Goal: Obtain resource: Download file/media

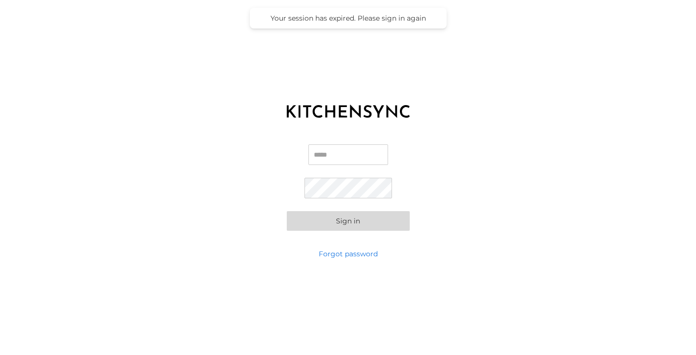
type input "**********"
click at [343, 214] on button "Sign in" at bounding box center [348, 221] width 123 height 20
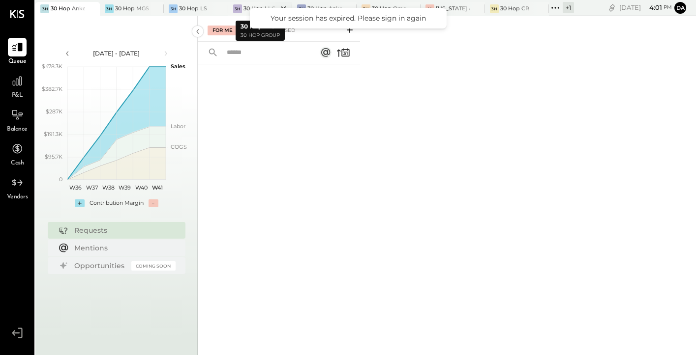
click at [252, 6] on div "30 Hop LLC" at bounding box center [259, 9] width 32 height 8
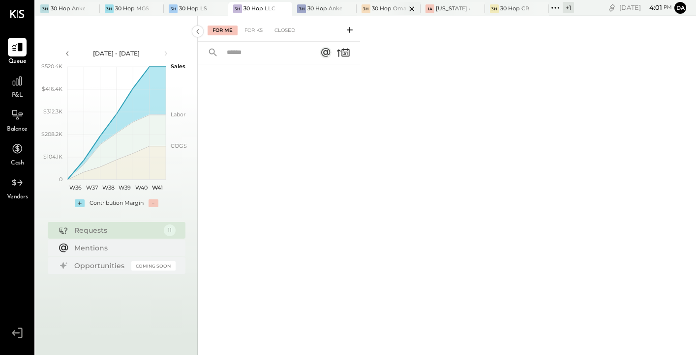
click at [398, 7] on div at bounding box center [403, 8] width 34 height 13
click at [22, 84] on icon at bounding box center [17, 81] width 13 height 13
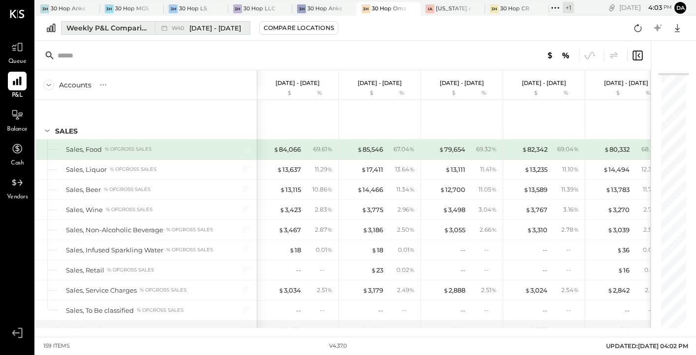
click at [197, 32] on span "[DATE] - [DATE]" at bounding box center [215, 28] width 52 height 9
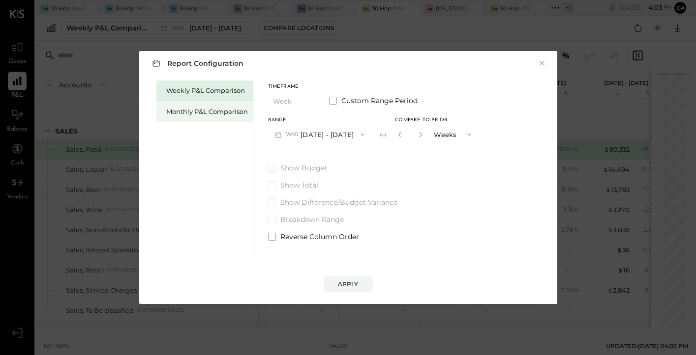
click at [210, 117] on div "Monthly P&L Comparison" at bounding box center [204, 111] width 96 height 21
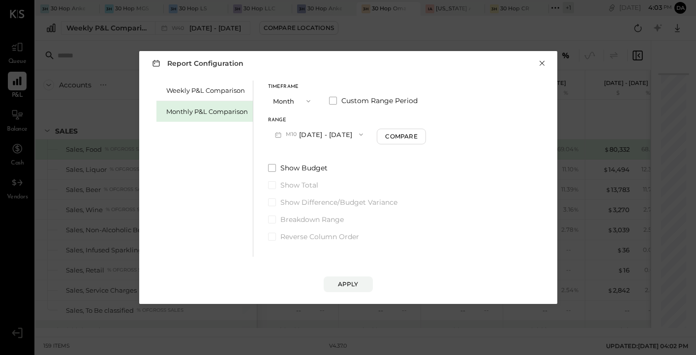
click at [541, 63] on button "×" at bounding box center [541, 64] width 9 height 10
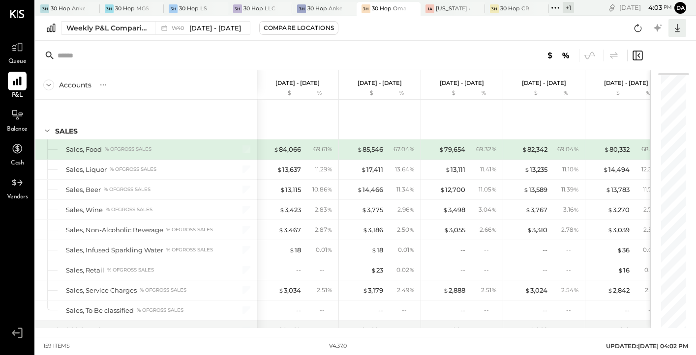
click at [678, 28] on icon at bounding box center [677, 28] width 13 height 13
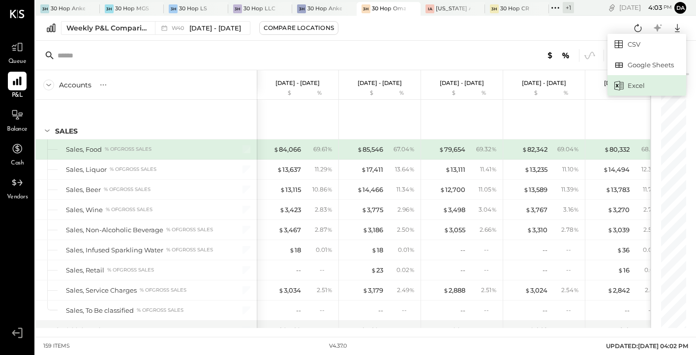
click at [641, 83] on div "Excel" at bounding box center [646, 85] width 79 height 21
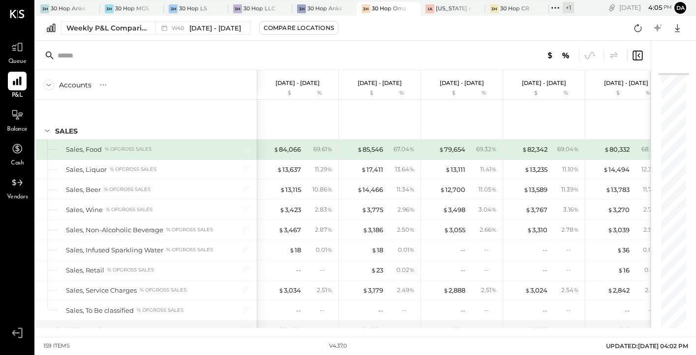
click at [640, 56] on icon at bounding box center [637, 56] width 12 height 12
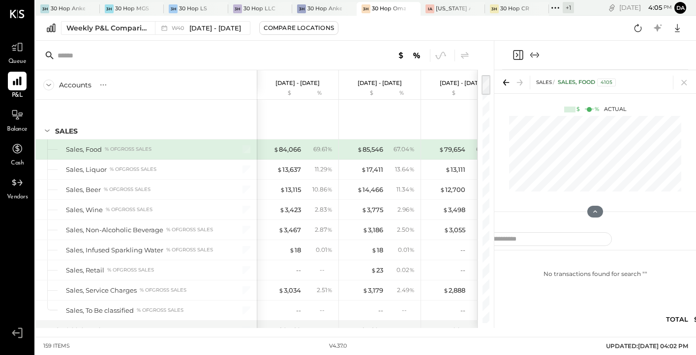
click at [536, 56] on icon "Expand panel (e)" at bounding box center [534, 55] width 12 height 12
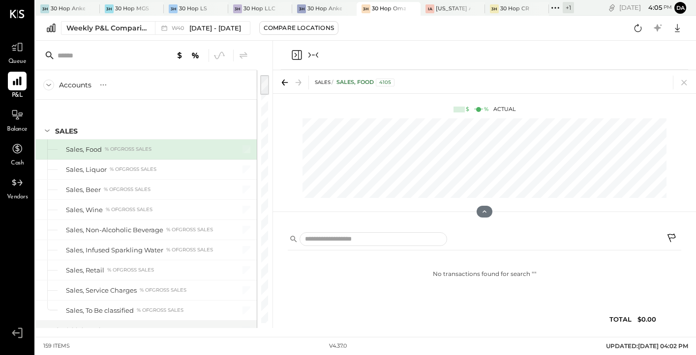
click at [296, 52] on icon "Close panel" at bounding box center [297, 55] width 12 height 12
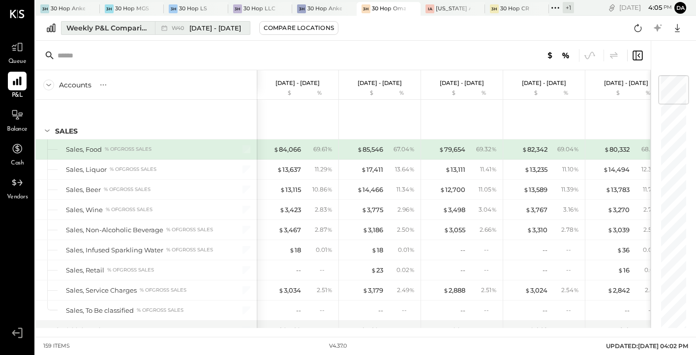
click at [209, 25] on span "[DATE] - [DATE]" at bounding box center [215, 28] width 52 height 9
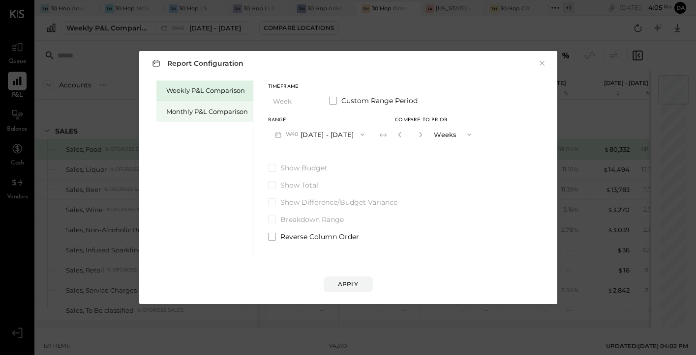
click at [206, 110] on div "Monthly P&L Comparison" at bounding box center [207, 111] width 82 height 9
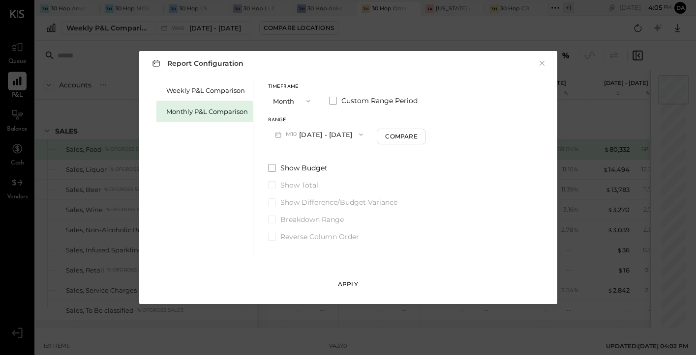
click at [348, 285] on div "Apply" at bounding box center [348, 284] width 21 height 8
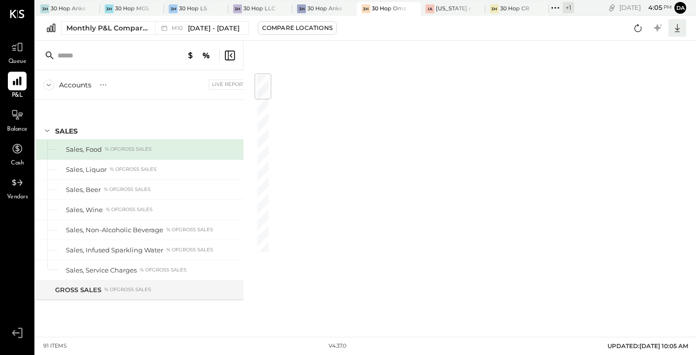
click at [681, 28] on icon at bounding box center [677, 28] width 13 height 13
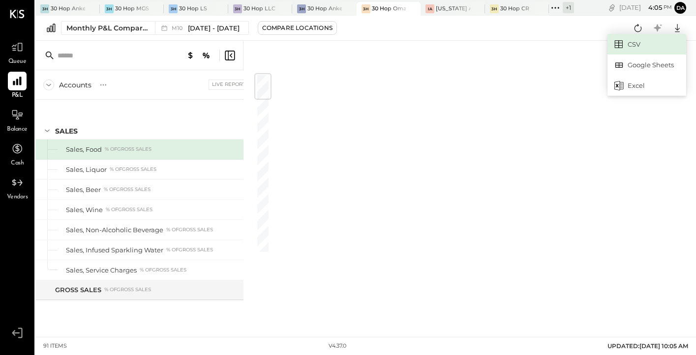
click at [645, 41] on link "CSV" at bounding box center [646, 44] width 79 height 21
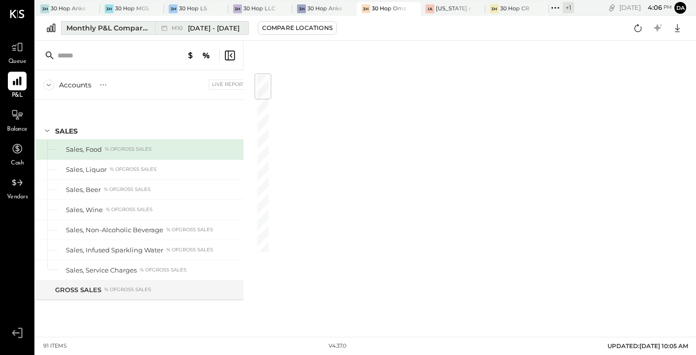
click at [212, 33] on div "M10 [DATE] - [DATE]" at bounding box center [199, 28] width 88 height 13
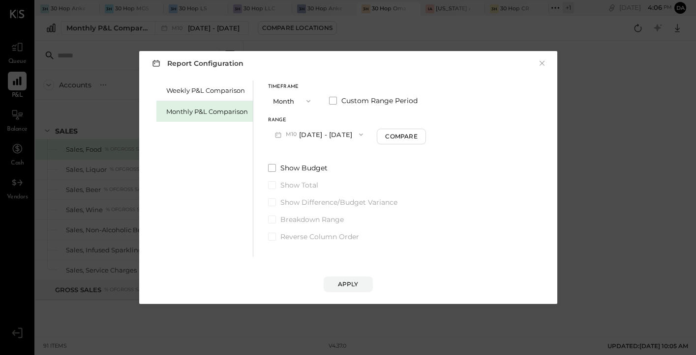
click at [284, 102] on button "Month" at bounding box center [292, 101] width 49 height 18
click at [284, 102] on span "Month" at bounding box center [286, 101] width 20 height 6
click at [311, 134] on button "M10 [DATE] - [DATE]" at bounding box center [319, 134] width 102 height 18
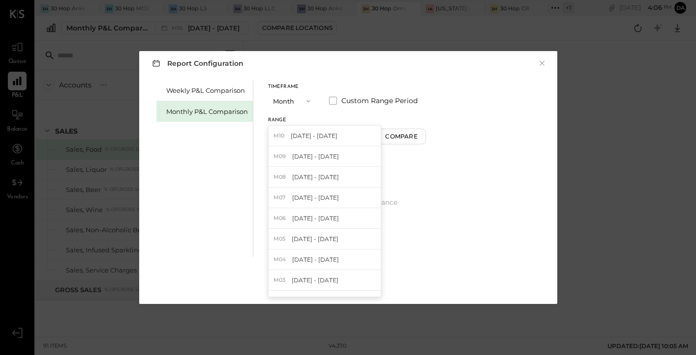
click at [310, 117] on div "Timeframe Month Custom Range Period Range M10 [DATE] - [DATE] M10 [DATE] - [DAT…" at bounding box center [347, 114] width 158 height 59
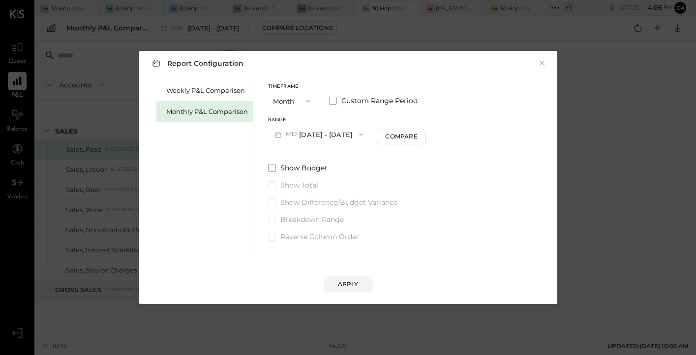
click at [326, 135] on button "M10 [DATE] - [DATE]" at bounding box center [319, 134] width 102 height 18
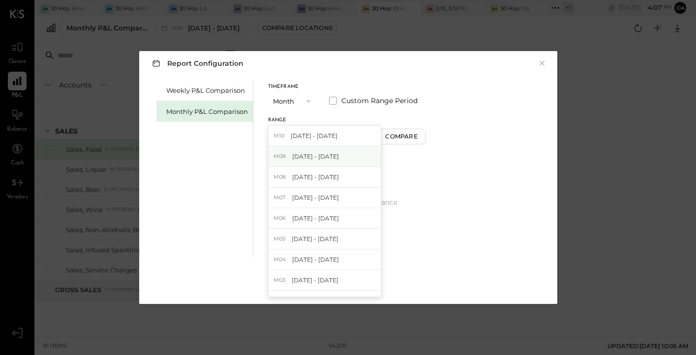
click at [337, 164] on div "M09 [DATE] - [DATE]" at bounding box center [324, 157] width 112 height 21
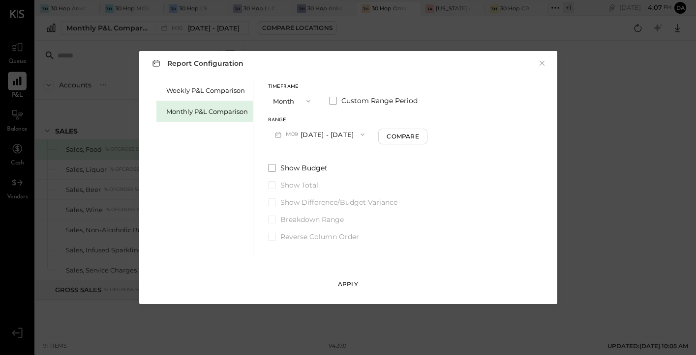
click at [352, 288] on div "Apply" at bounding box center [348, 284] width 21 height 8
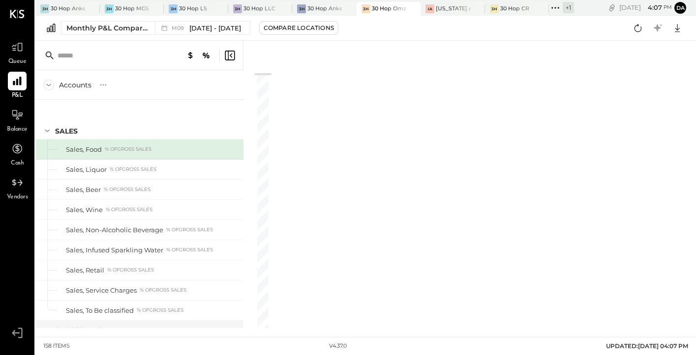
click at [351, 160] on div at bounding box center [478, 185] width 413 height 288
click at [682, 24] on icon at bounding box center [677, 28] width 13 height 13
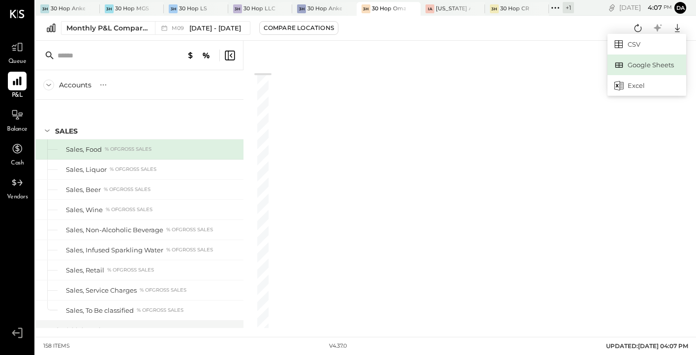
click at [647, 63] on div "Google Sheets" at bounding box center [646, 65] width 79 height 21
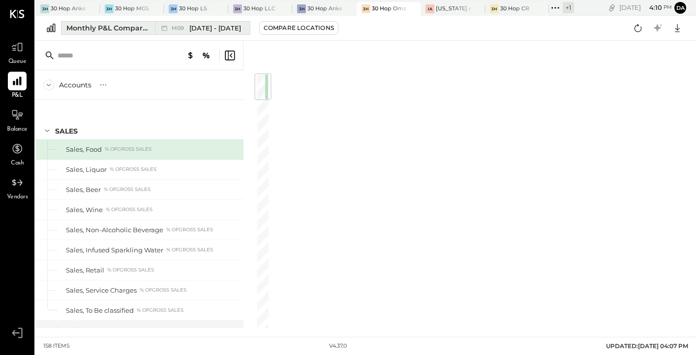
click at [191, 29] on span "[DATE] - [DATE]" at bounding box center [215, 28] width 52 height 9
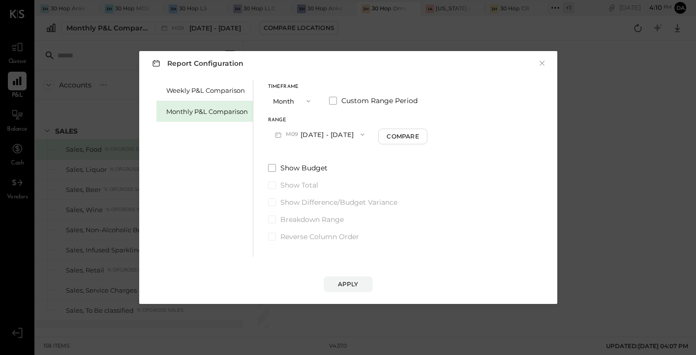
click at [311, 134] on button "M09 [DATE] - [DATE]" at bounding box center [320, 134] width 104 height 18
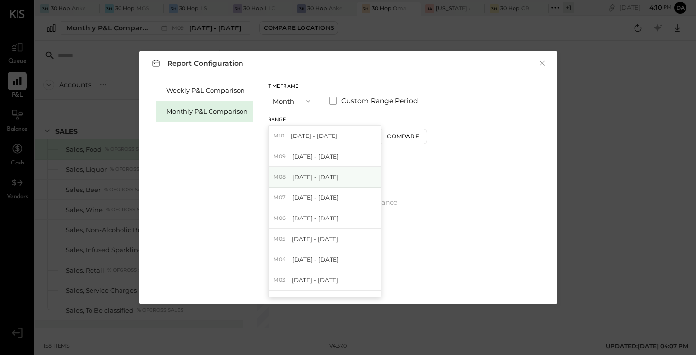
click at [311, 174] on span "[DATE] - [DATE]" at bounding box center [315, 177] width 47 height 8
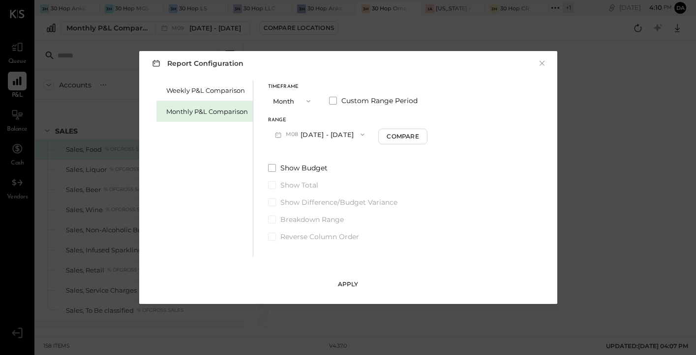
click at [341, 280] on div "Apply" at bounding box center [348, 284] width 21 height 8
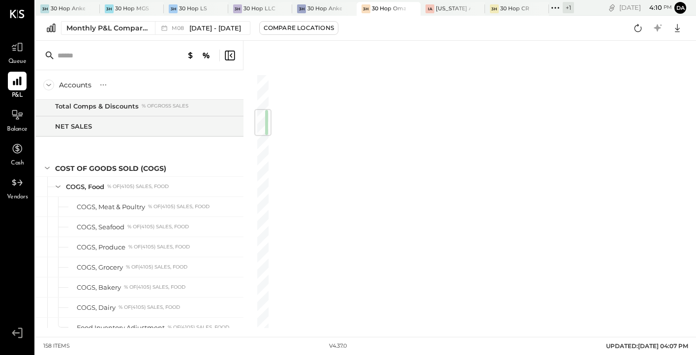
scroll to position [991, 0]
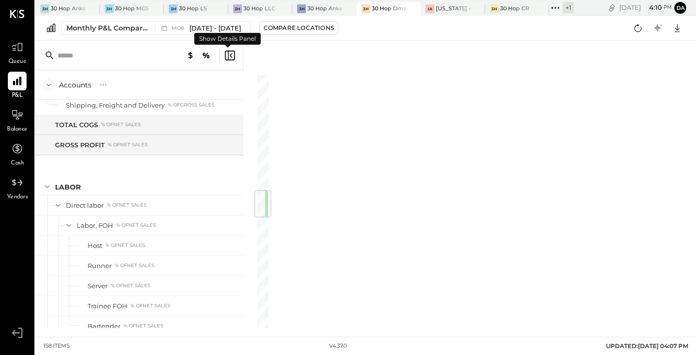
click at [234, 58] on icon at bounding box center [230, 56] width 12 height 12
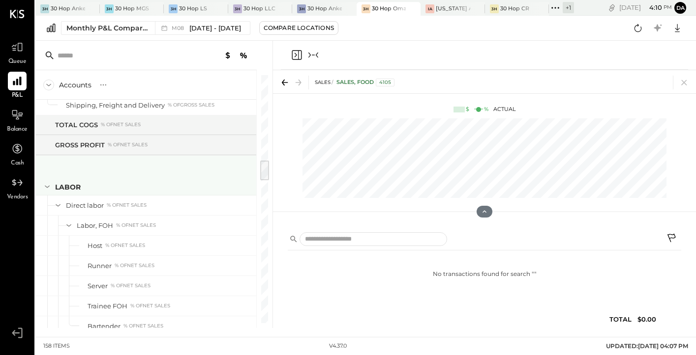
click at [197, 186] on div "LABOR" at bounding box center [154, 187] width 198 height 10
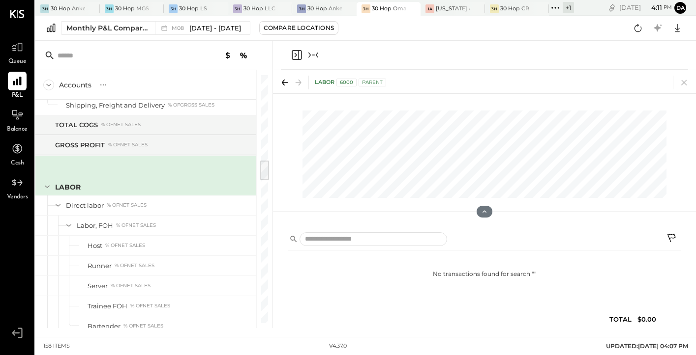
scroll to position [1261, 0]
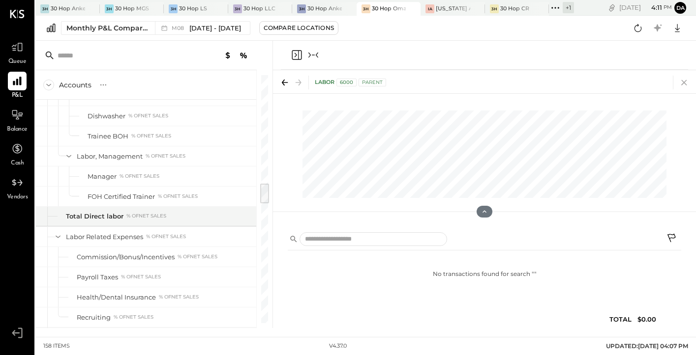
click at [687, 81] on icon at bounding box center [684, 83] width 14 height 14
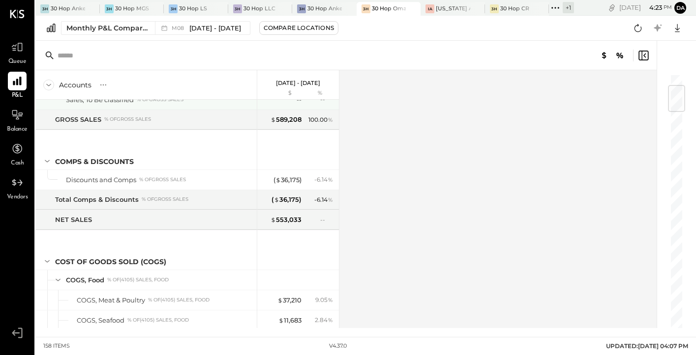
scroll to position [101, 0]
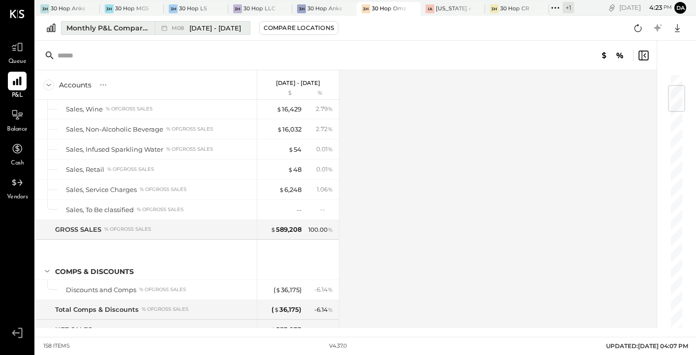
click at [205, 28] on span "[DATE] - [DATE]" at bounding box center [215, 28] width 52 height 9
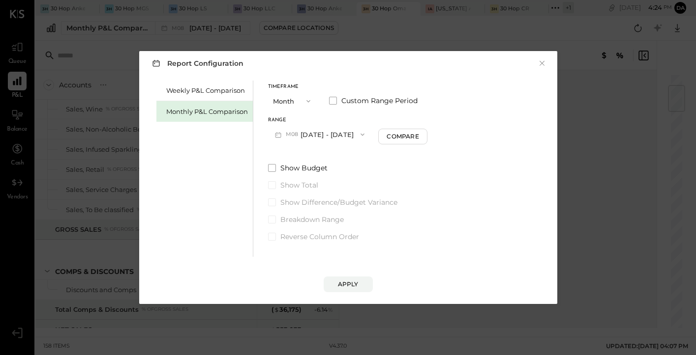
click at [328, 135] on button "M08 [DATE] - [DATE]" at bounding box center [320, 134] width 104 height 18
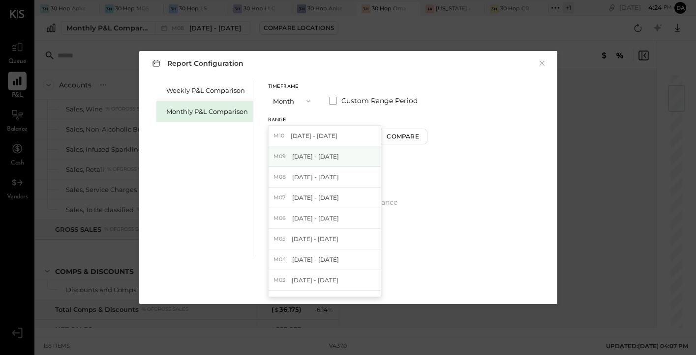
click at [334, 159] on span "[DATE] - [DATE]" at bounding box center [315, 156] width 47 height 8
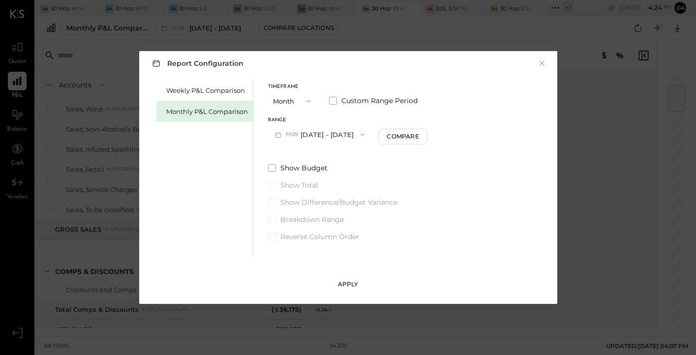
click at [341, 285] on div "Apply" at bounding box center [348, 284] width 21 height 8
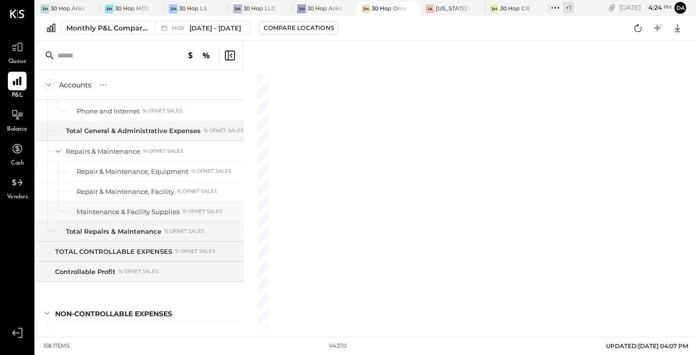
scroll to position [2193, 0]
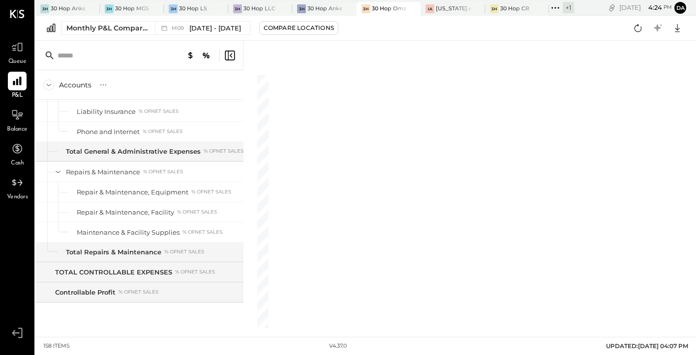
click at [190, 56] on icon at bounding box center [190, 56] width 12 height 12
click at [203, 56] on icon at bounding box center [206, 56] width 12 height 12
click at [185, 50] on icon at bounding box center [190, 56] width 12 height 12
click at [204, 55] on icon at bounding box center [206, 56] width 12 height 12
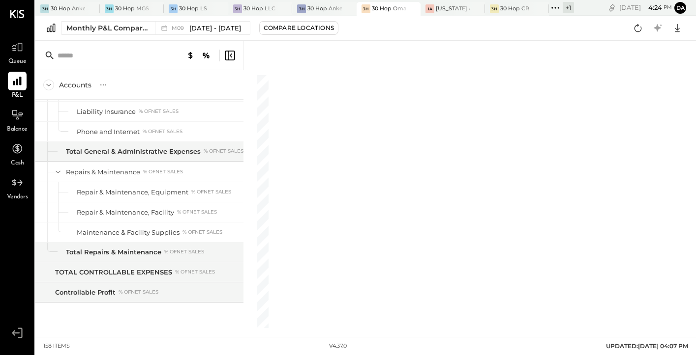
click at [48, 86] on icon at bounding box center [48, 85] width 11 height 11
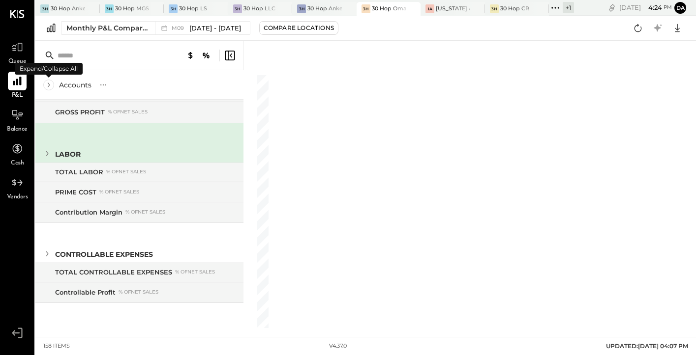
click at [48, 86] on icon at bounding box center [48, 85] width 11 height 11
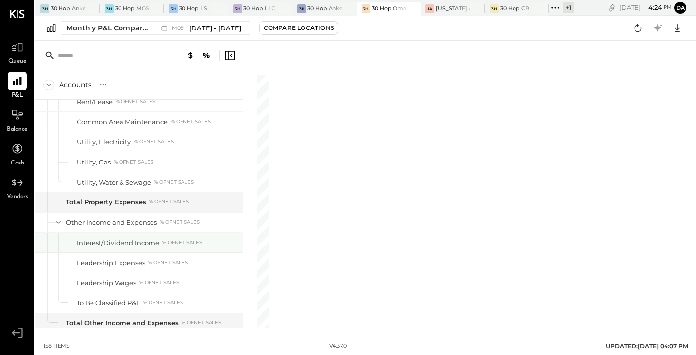
scroll to position [2451, 0]
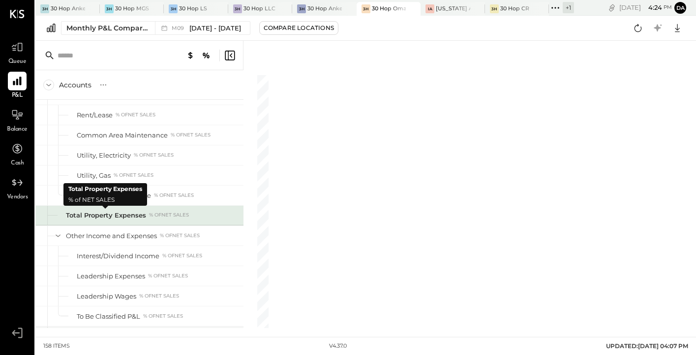
click at [112, 214] on div "Total Property Expenses" at bounding box center [106, 215] width 80 height 9
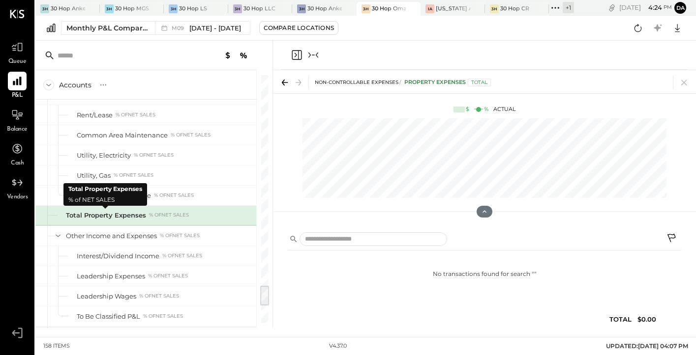
click at [112, 214] on div "Total Property Expenses" at bounding box center [106, 215] width 80 height 9
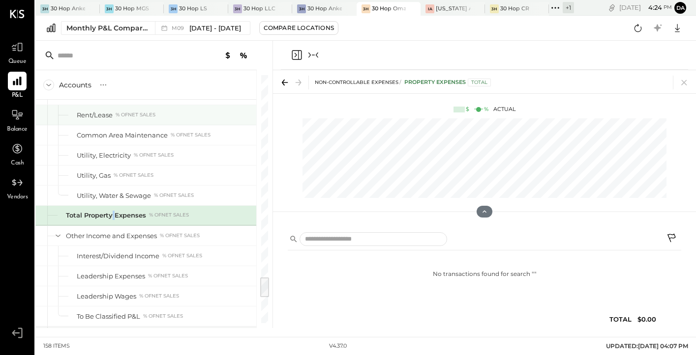
scroll to position [2350, 0]
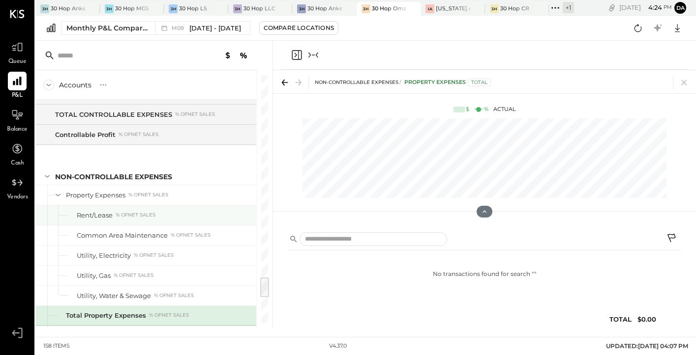
click at [94, 216] on div "Rent/Lease" at bounding box center [95, 215] width 36 height 9
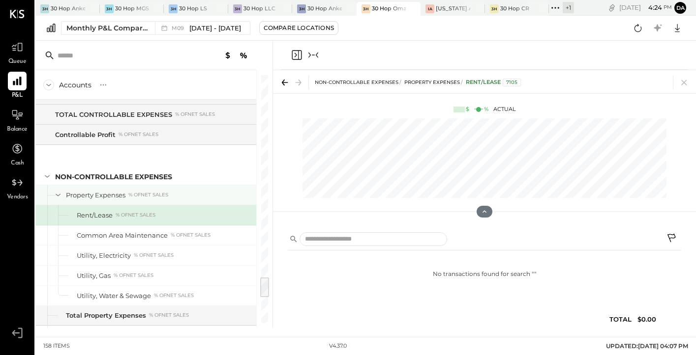
click at [61, 195] on icon at bounding box center [58, 195] width 11 height 11
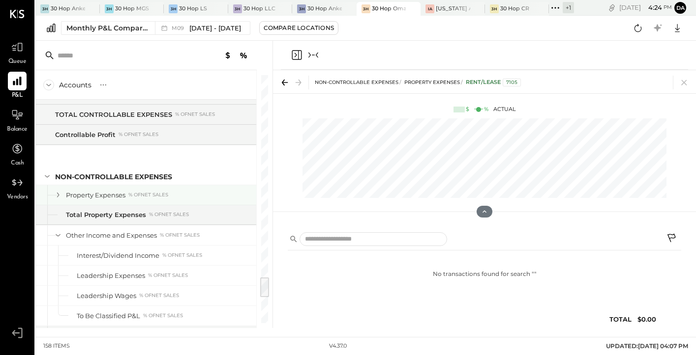
click at [61, 195] on icon at bounding box center [58, 195] width 11 height 11
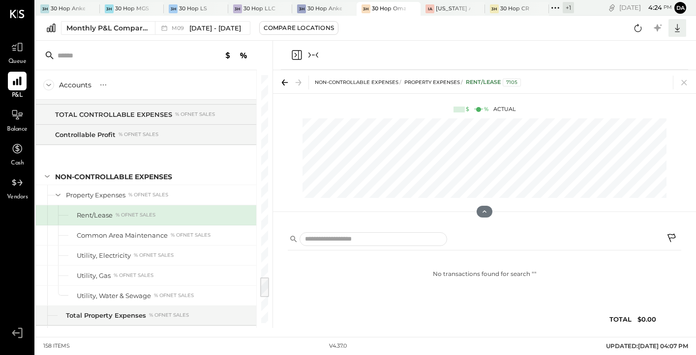
click at [676, 24] on icon at bounding box center [677, 28] width 13 height 13
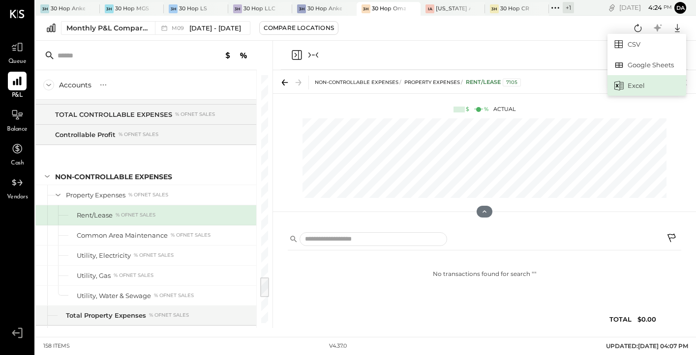
click at [639, 80] on div "Excel" at bounding box center [646, 85] width 79 height 21
